Goal: Navigation & Orientation: Find specific page/section

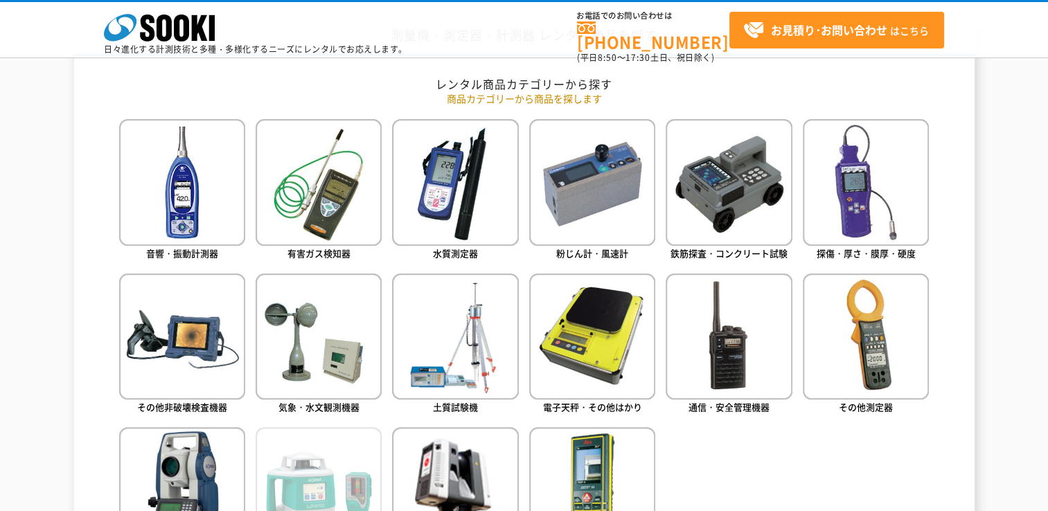
scroll to position [577, 0]
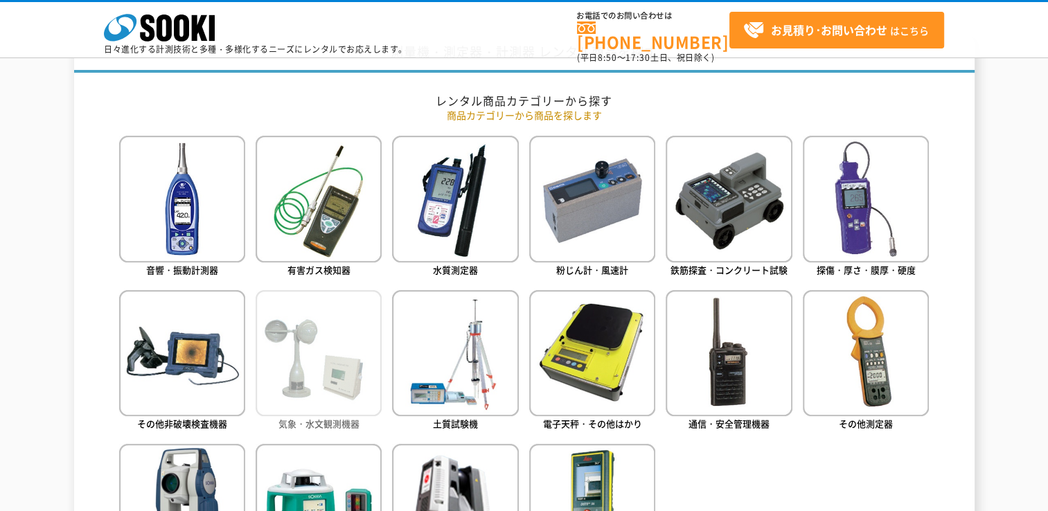
click at [328, 339] on img at bounding box center [319, 353] width 126 height 126
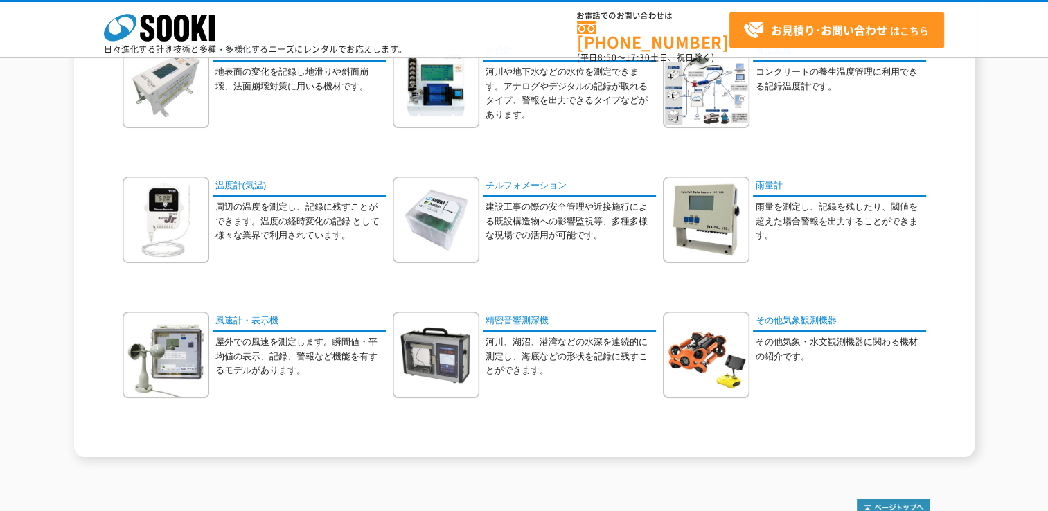
scroll to position [346, 0]
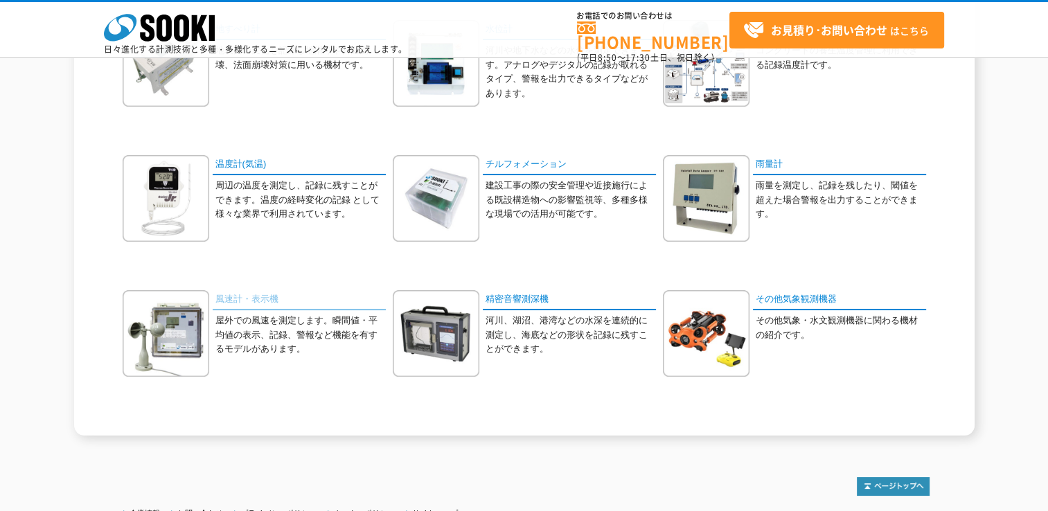
click at [230, 301] on link "風速計・表示機" at bounding box center [299, 300] width 173 height 20
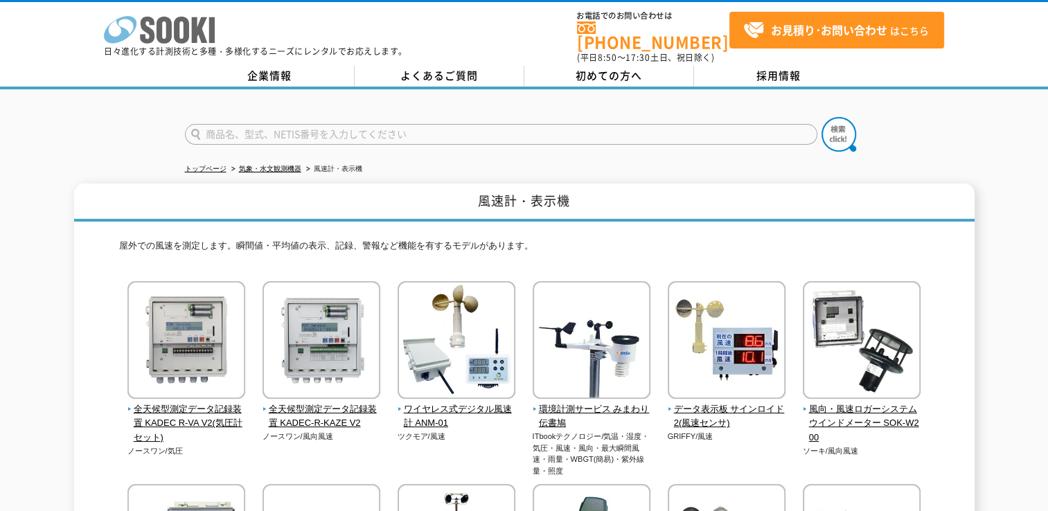
click at [182, 32] on icon "株式会社 ソーキ" at bounding box center [159, 30] width 111 height 28
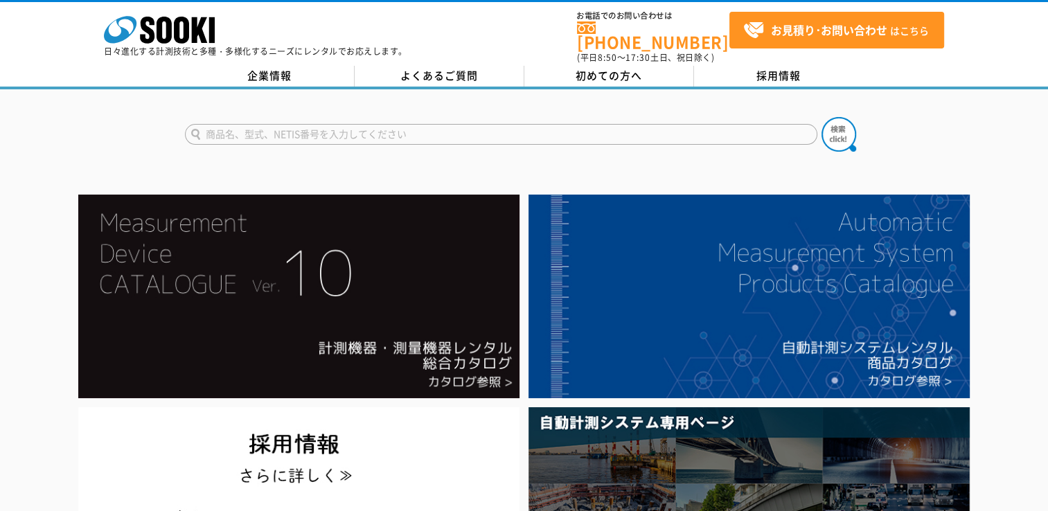
scroll to position [115, 0]
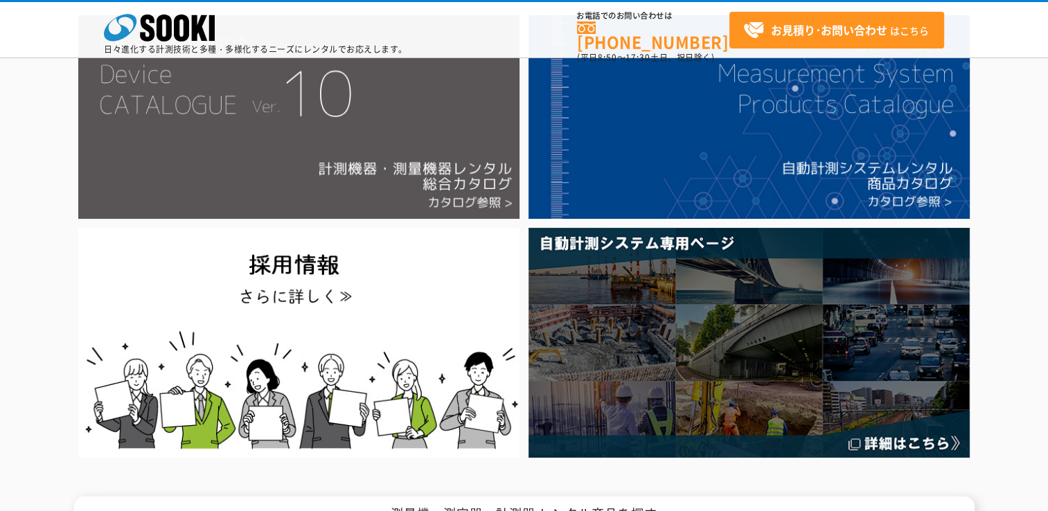
click at [349, 159] on img at bounding box center [298, 117] width 441 height 204
